Goal: Information Seeking & Learning: Learn about a topic

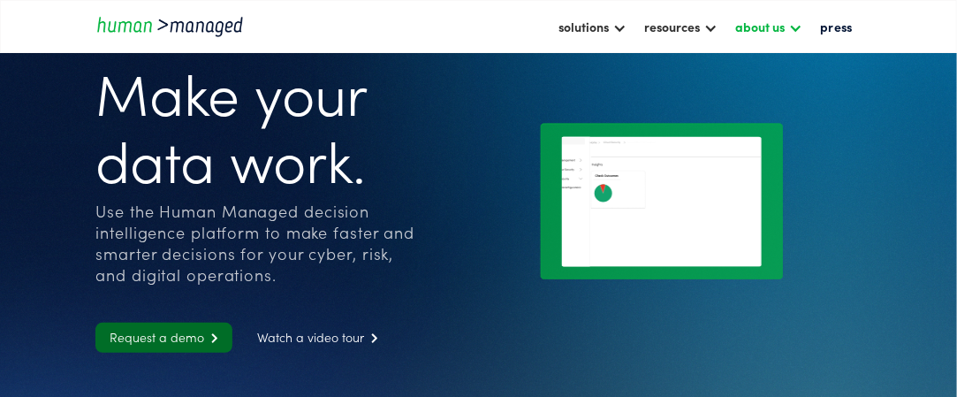
click at [784, 27] on div "about us" at bounding box center [759, 26] width 49 height 21
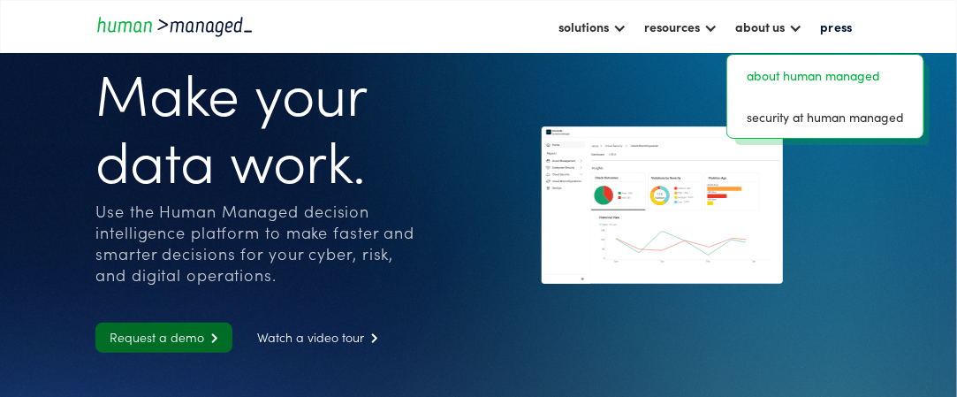
click at [800, 68] on link "about human managed" at bounding box center [825, 75] width 182 height 27
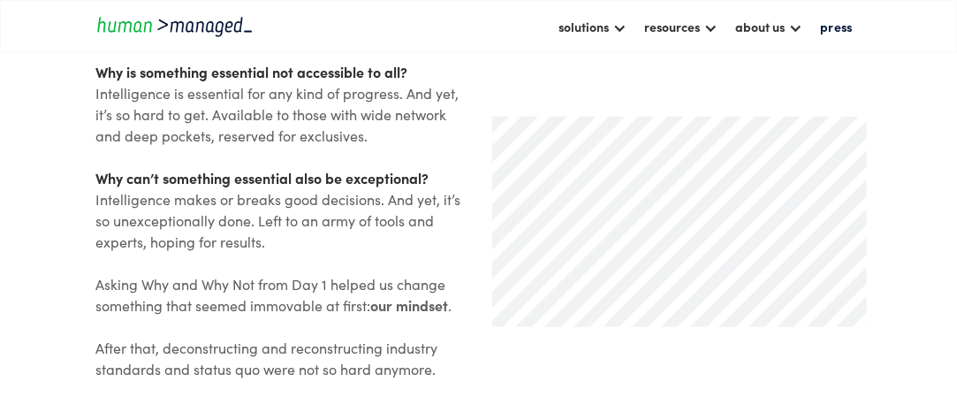
scroll to position [442, 0]
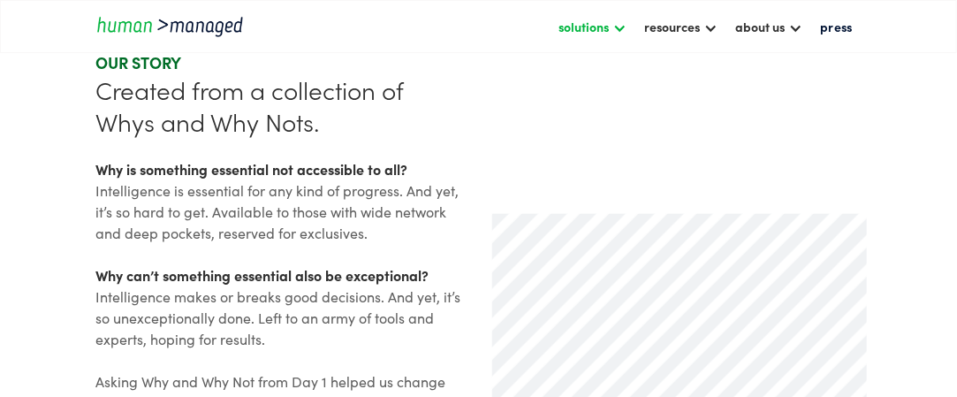
click at [595, 29] on div "solutions" at bounding box center [583, 26] width 50 height 21
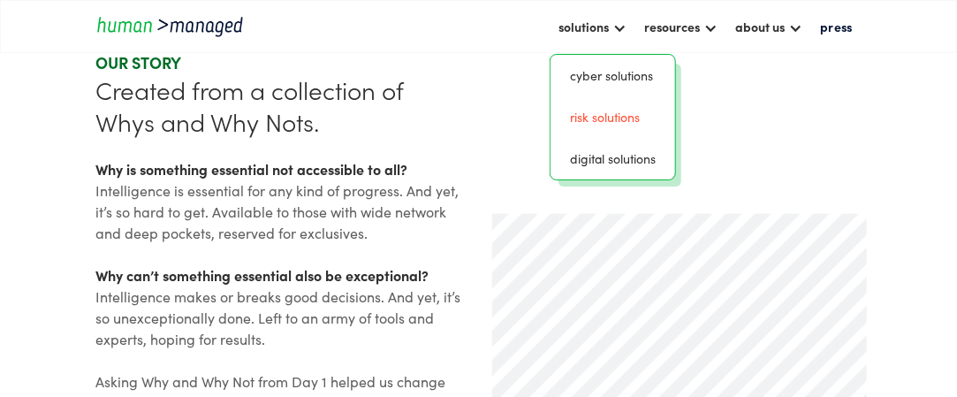
click at [592, 119] on link "risk solutions" at bounding box center [612, 116] width 110 height 27
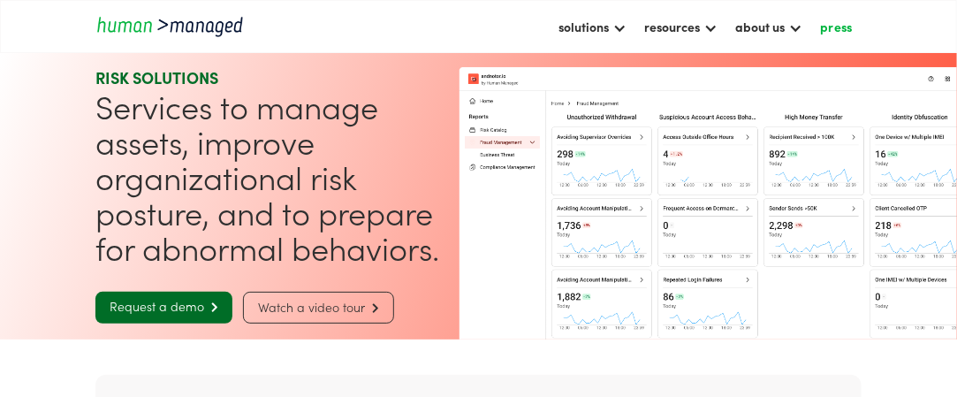
click at [834, 26] on link "press" at bounding box center [835, 26] width 49 height 30
click at [770, 31] on div "about us" at bounding box center [759, 26] width 49 height 21
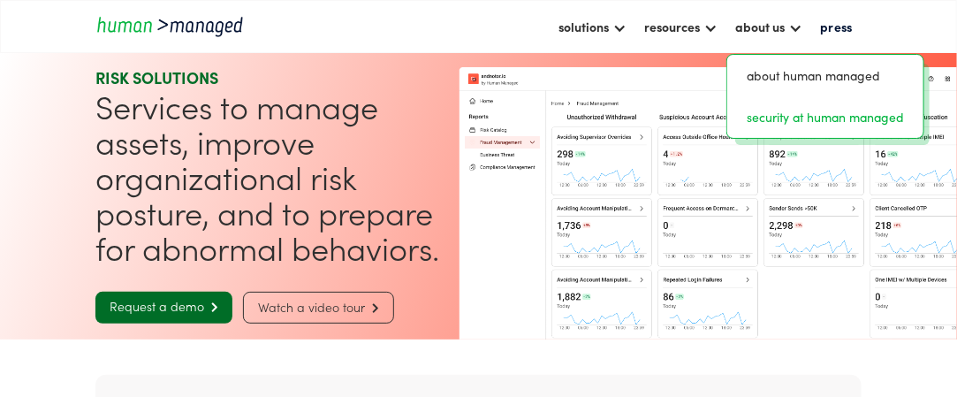
click at [772, 115] on link "security at human managed" at bounding box center [825, 116] width 182 height 27
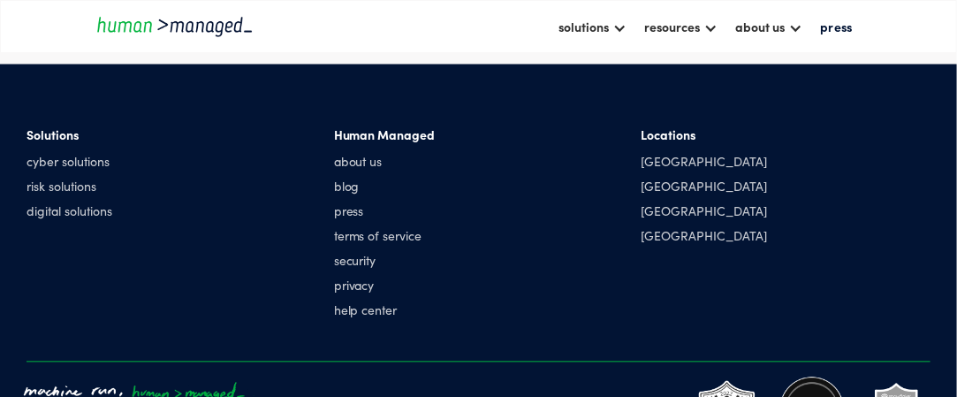
scroll to position [1060, 0]
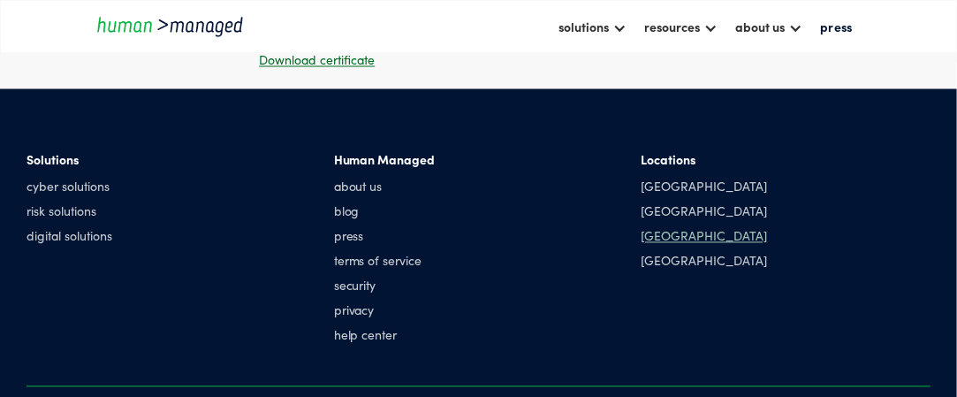
click at [652, 227] on div "[GEOGRAPHIC_DATA]" at bounding box center [703, 236] width 126 height 18
click at [652, 202] on div "[GEOGRAPHIC_DATA]" at bounding box center [703, 211] width 126 height 18
click at [652, 178] on div "[GEOGRAPHIC_DATA]" at bounding box center [703, 187] width 126 height 18
click at [657, 252] on div "[GEOGRAPHIC_DATA]" at bounding box center [703, 261] width 126 height 18
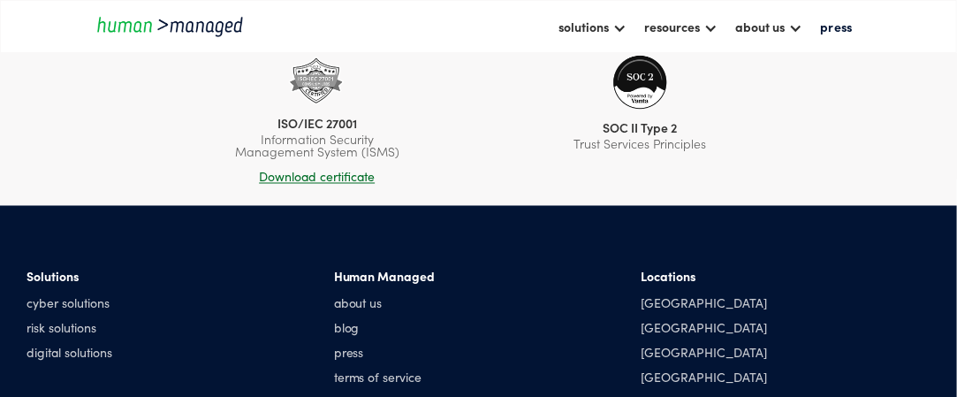
scroll to position [981, 0]
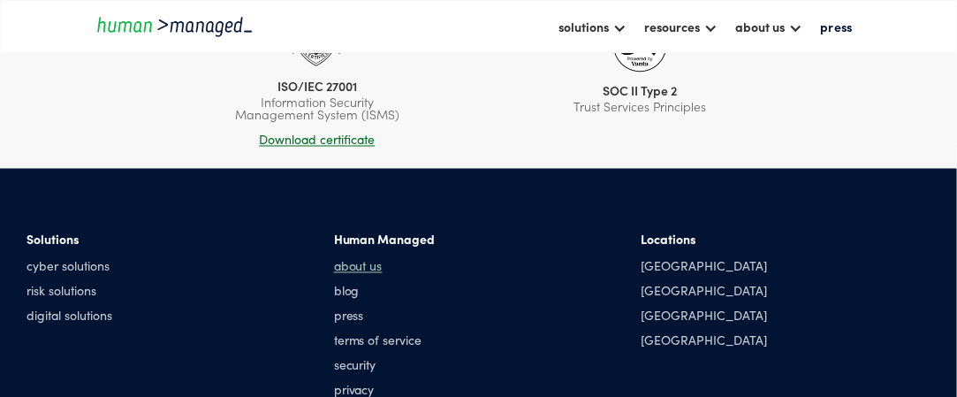
click at [361, 257] on link "about us" at bounding box center [385, 266] width 102 height 18
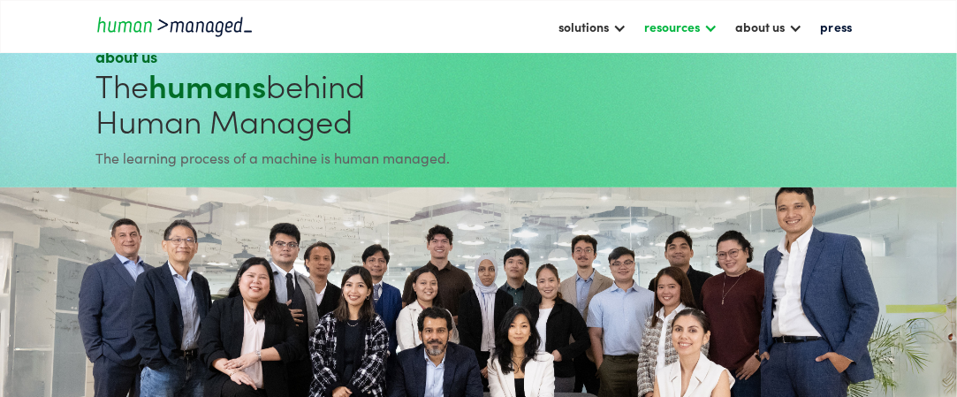
click at [706, 29] on div "resources" at bounding box center [680, 26] width 91 height 30
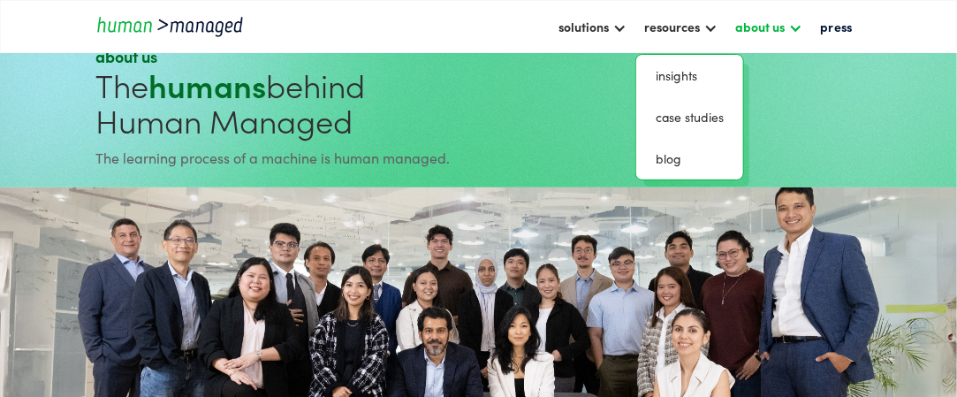
click at [795, 29] on div at bounding box center [795, 26] width 14 height 14
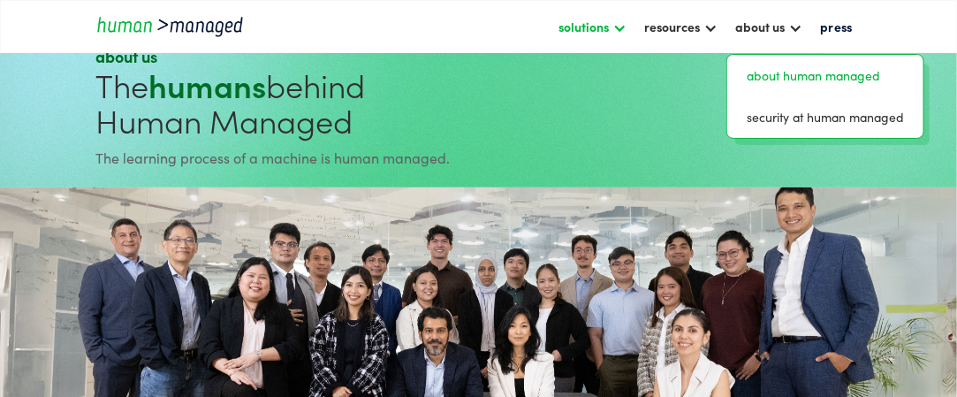
click at [626, 29] on div at bounding box center [619, 26] width 14 height 14
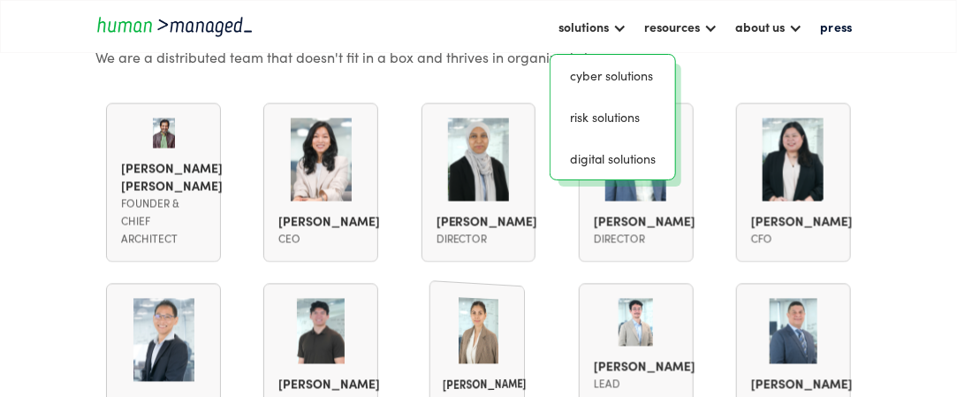
scroll to position [1024, 0]
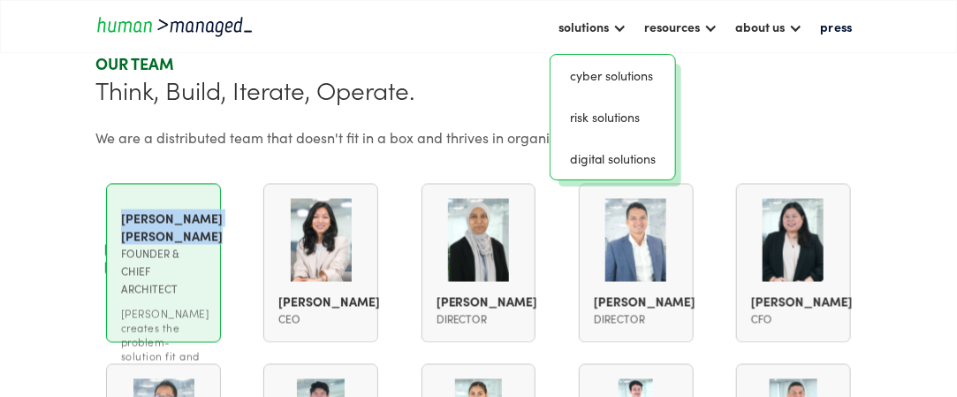
drag, startPoint x: 105, startPoint y: 216, endPoint x: 166, endPoint y: 247, distance: 68.4
click at [166, 247] on div "[PERSON_NAME] [PERSON_NAME] Founder & Chief Architect [PERSON_NAME] creates the…" at bounding box center [163, 263] width 115 height 159
